Goal: Information Seeking & Learning: Learn about a topic

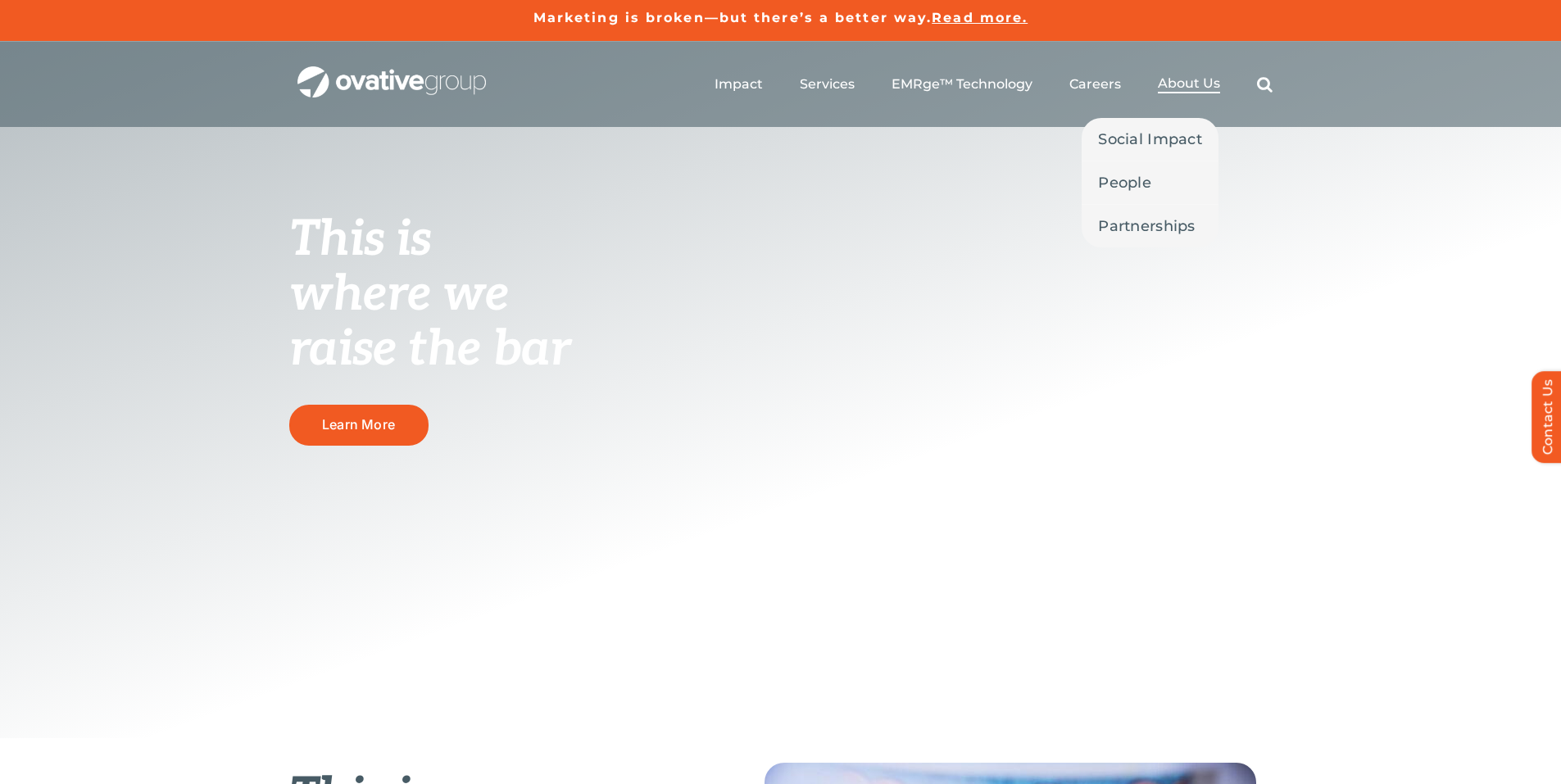
click at [1186, 81] on span "About Us" at bounding box center [1189, 84] width 62 height 17
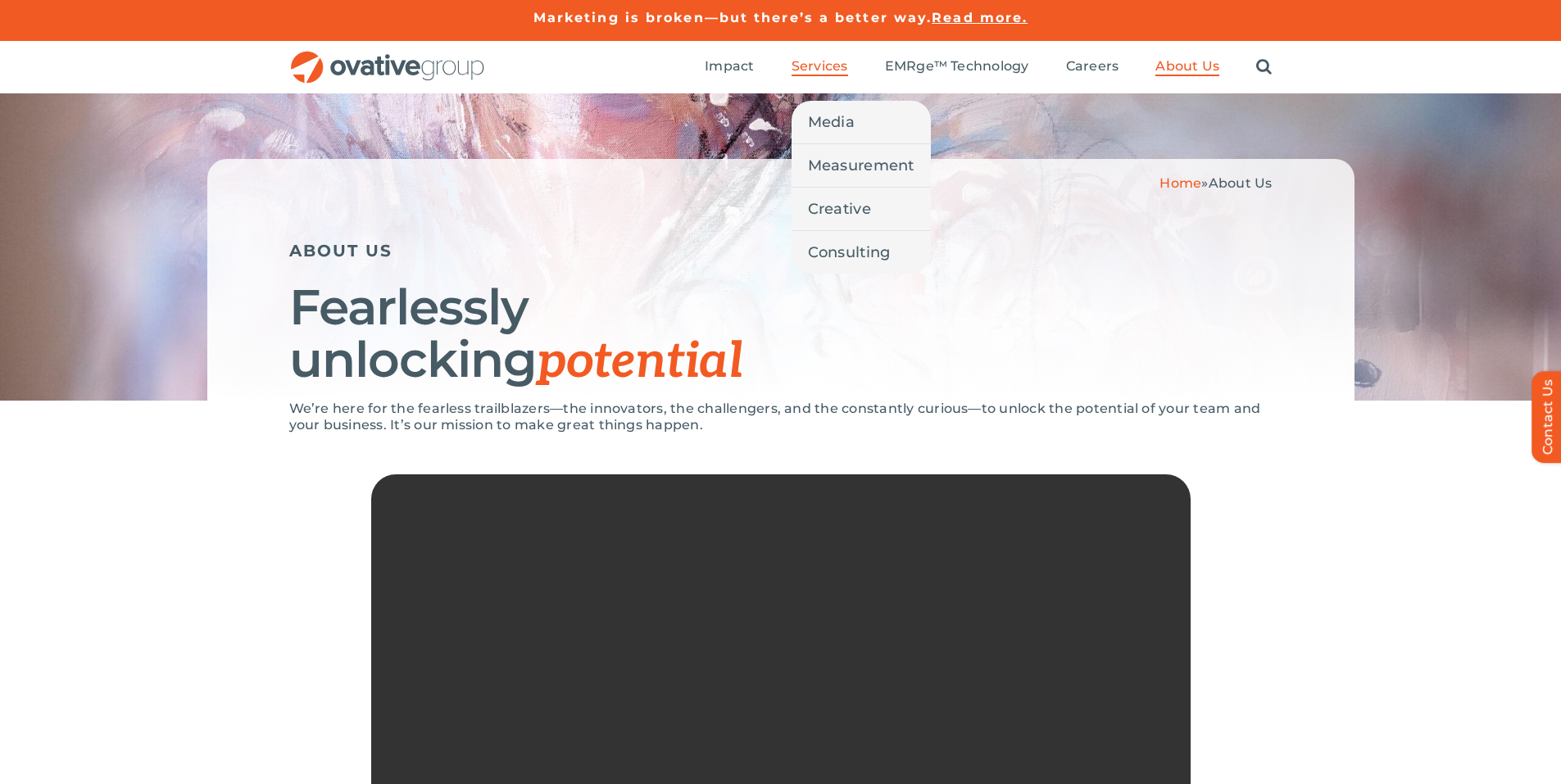
click at [811, 66] on span "Services" at bounding box center [820, 67] width 57 height 17
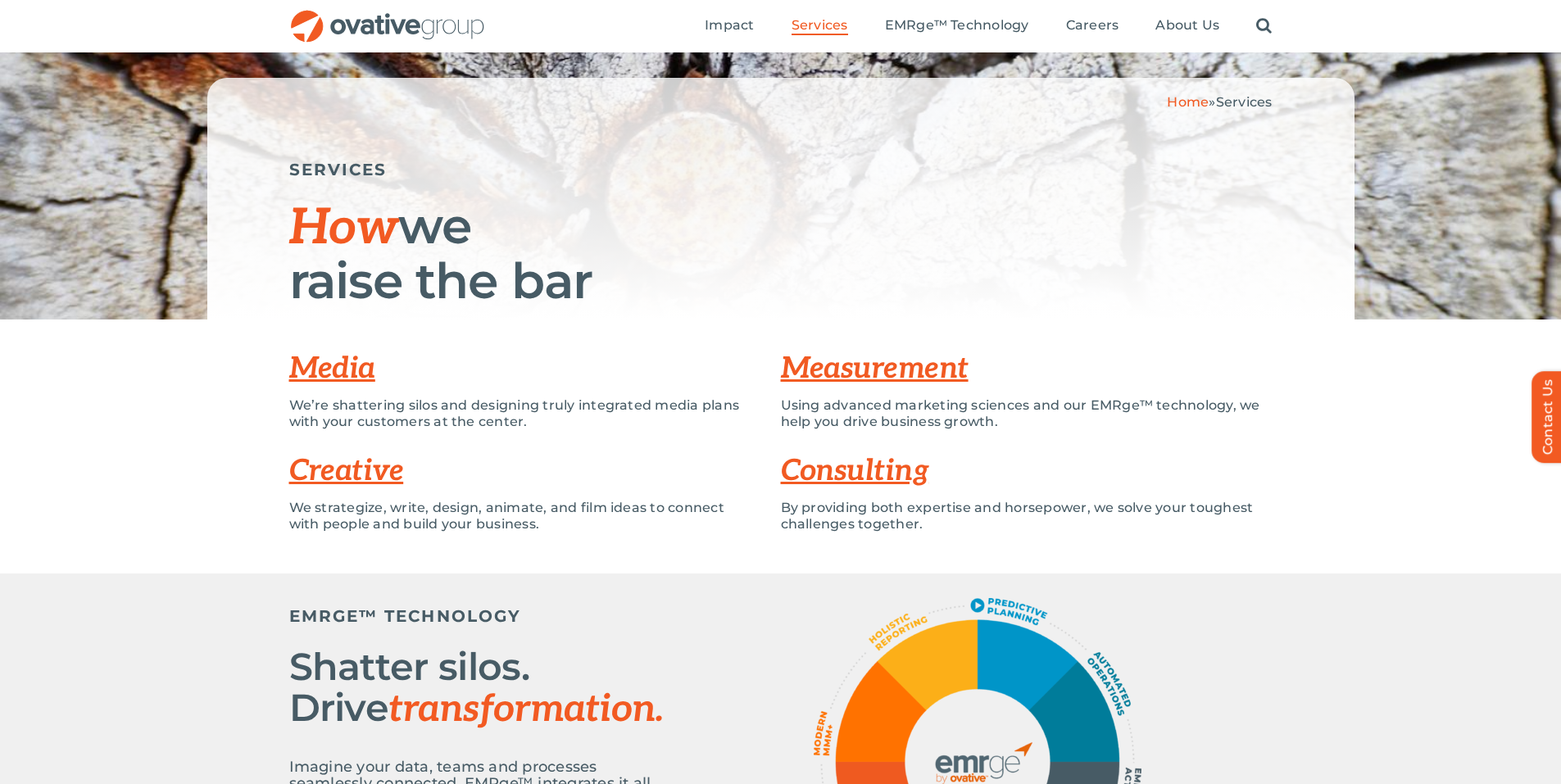
scroll to position [82, 0]
